Goal: Find specific page/section: Find specific page/section

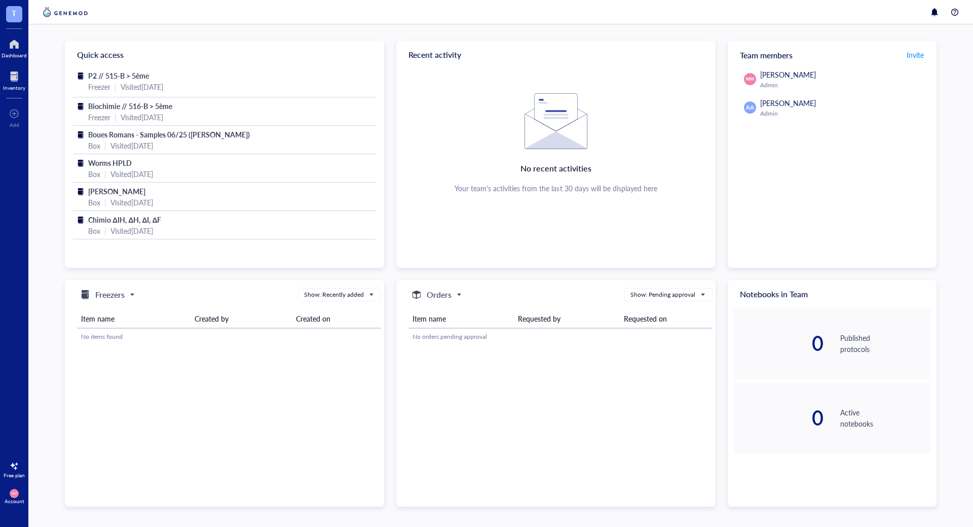
click at [10, 76] on div at bounding box center [14, 76] width 22 height 16
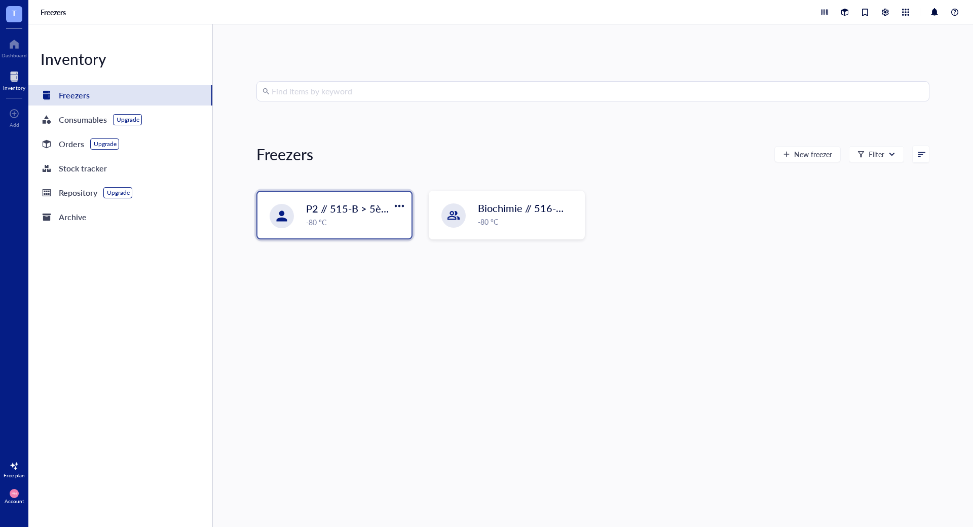
click at [349, 222] on div "-80 °C" at bounding box center [355, 221] width 99 height 11
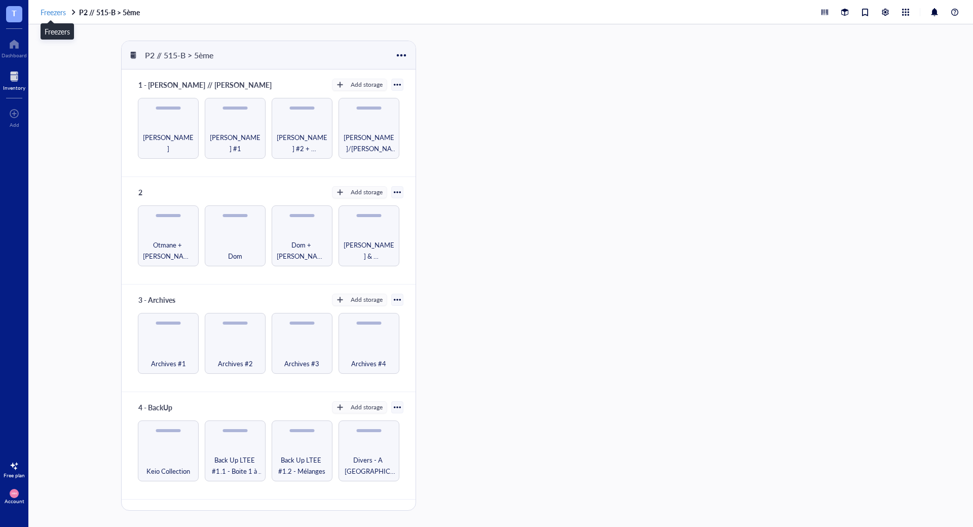
click at [48, 9] on span "Freezers" at bounding box center [53, 12] width 25 height 10
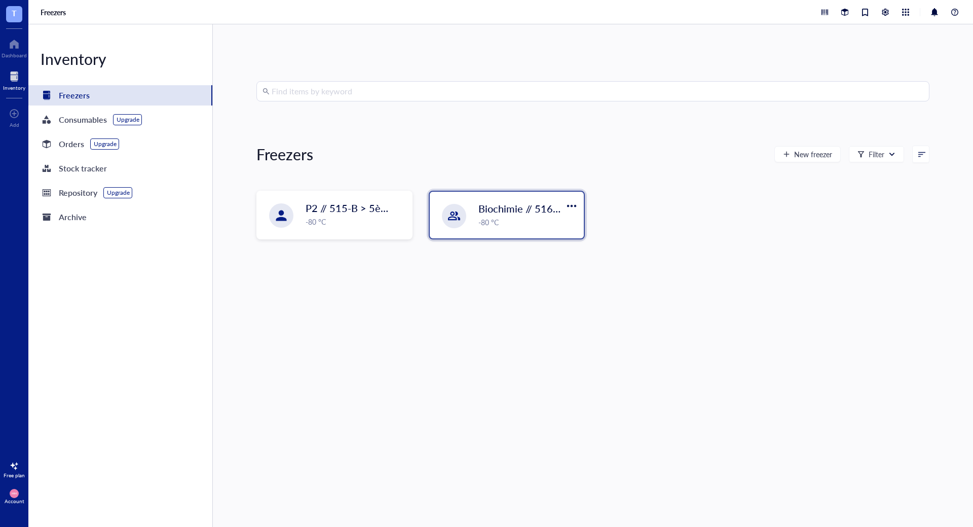
click at [488, 219] on div "-80 °C" at bounding box center [527, 221] width 99 height 11
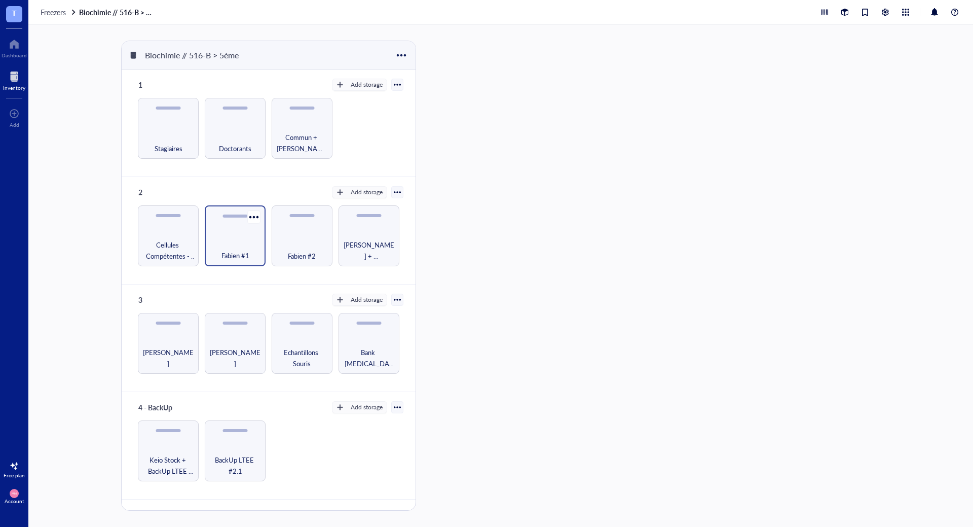
click at [229, 231] on div "Fabien #1" at bounding box center [235, 235] width 61 height 61
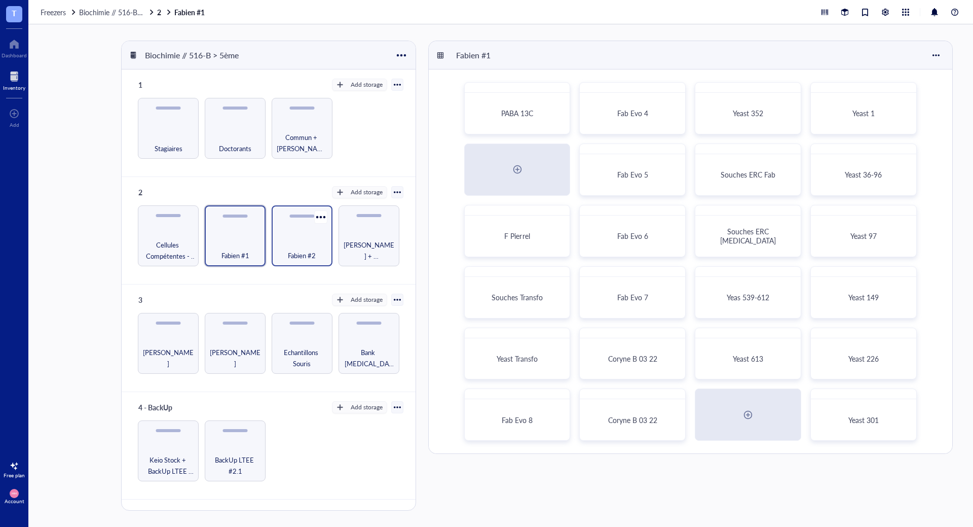
click at [275, 256] on div "Fabien #2" at bounding box center [302, 235] width 61 height 61
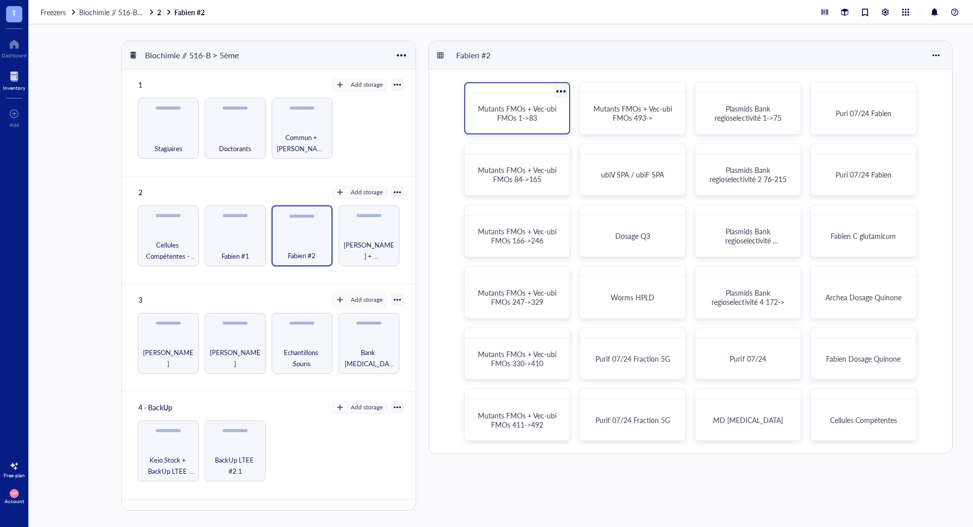
click at [498, 114] on span "Mutants FMOs + Vec-ubi FMOs 1->83" at bounding box center [518, 112] width 81 height 19
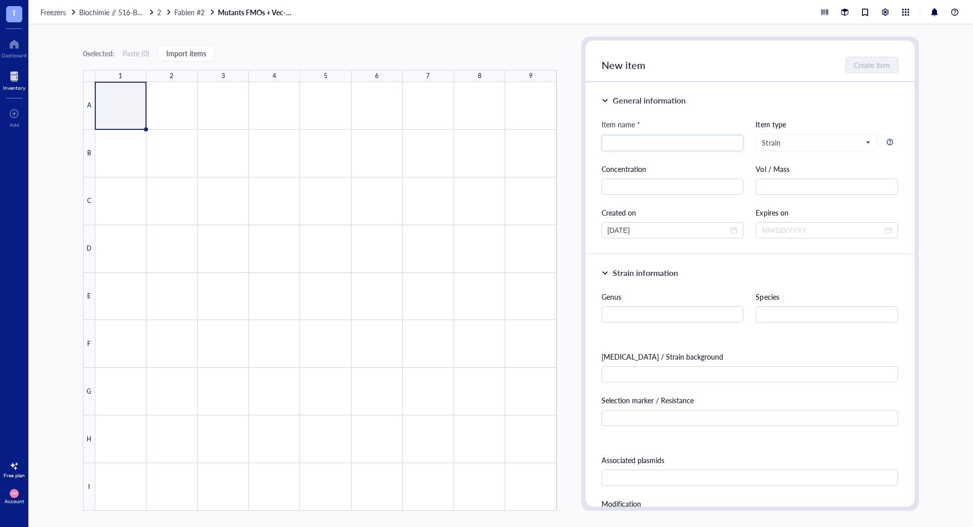
click at [15, 88] on div "Inventory" at bounding box center [14, 88] width 22 height 6
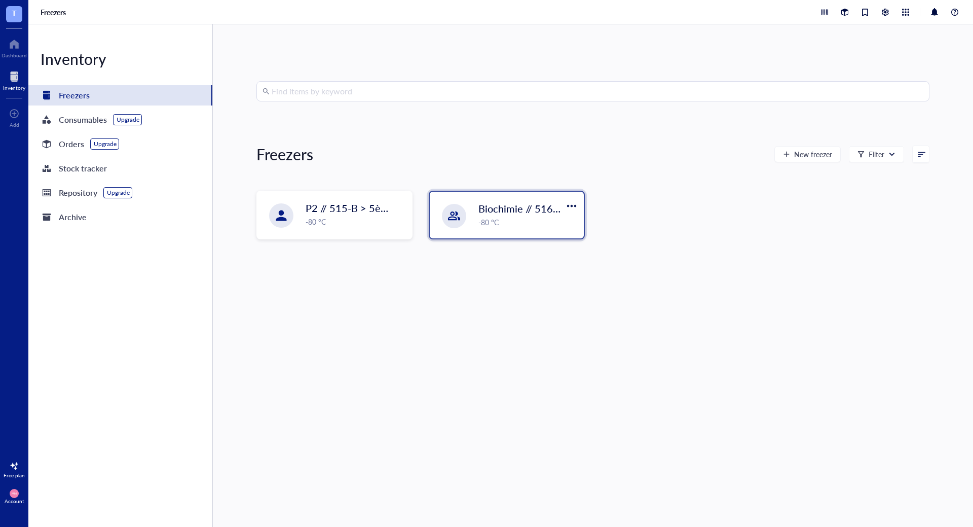
click at [490, 216] on div "-80 °C" at bounding box center [527, 221] width 99 height 11
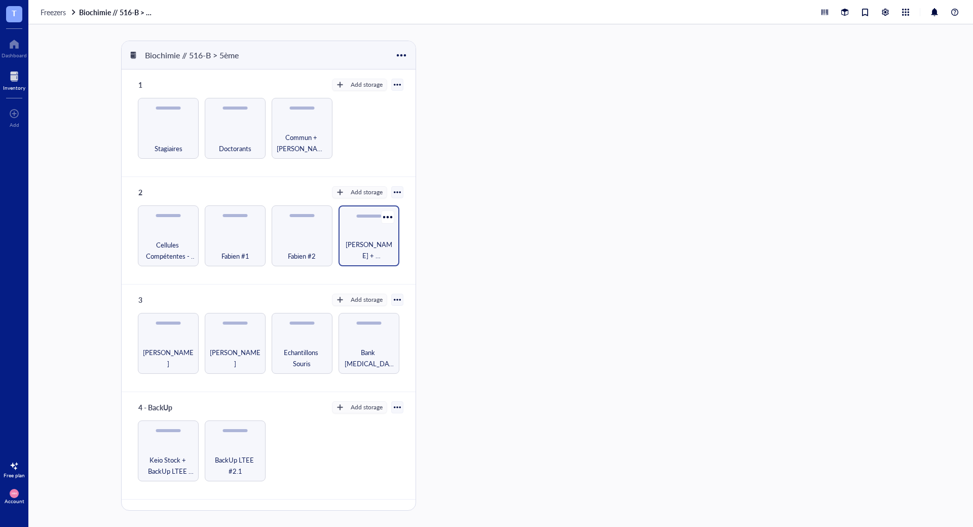
click at [359, 259] on span "[PERSON_NAME] + [PERSON_NAME]" at bounding box center [369, 250] width 51 height 22
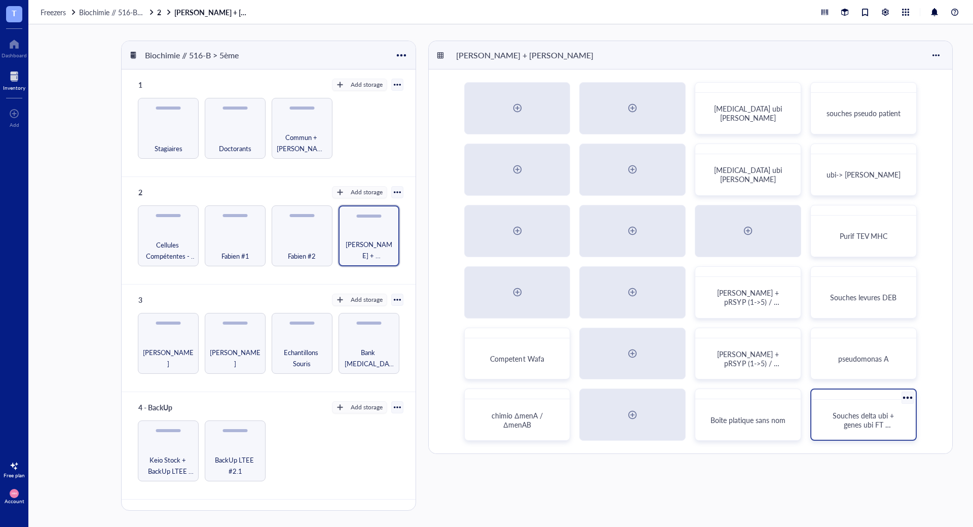
click at [845, 418] on span "Souches delta ubi + genes ubi FT [PERSON_NAME]" at bounding box center [864, 424] width 63 height 28
click at [11, 18] on span "T" at bounding box center [14, 14] width 16 height 16
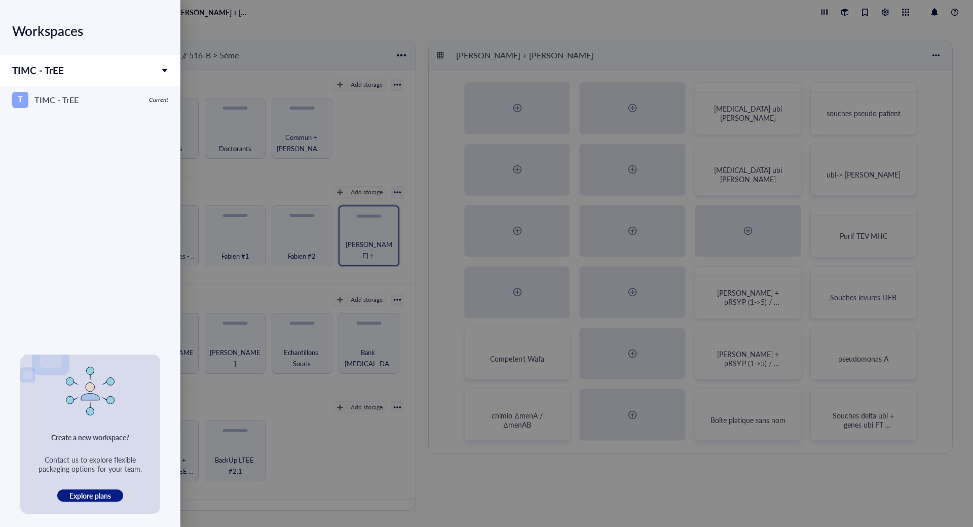
click at [11, 18] on div "Workspaces" at bounding box center [90, 31] width 180 height 28
click at [245, 16] on div at bounding box center [486, 263] width 973 height 527
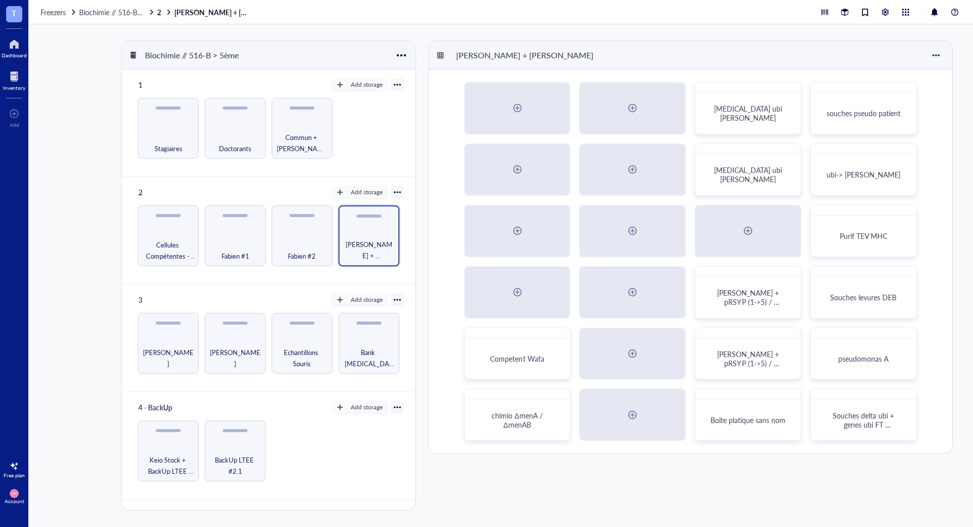
click at [18, 46] on div at bounding box center [14, 44] width 25 height 16
